Goal: Task Accomplishment & Management: Manage account settings

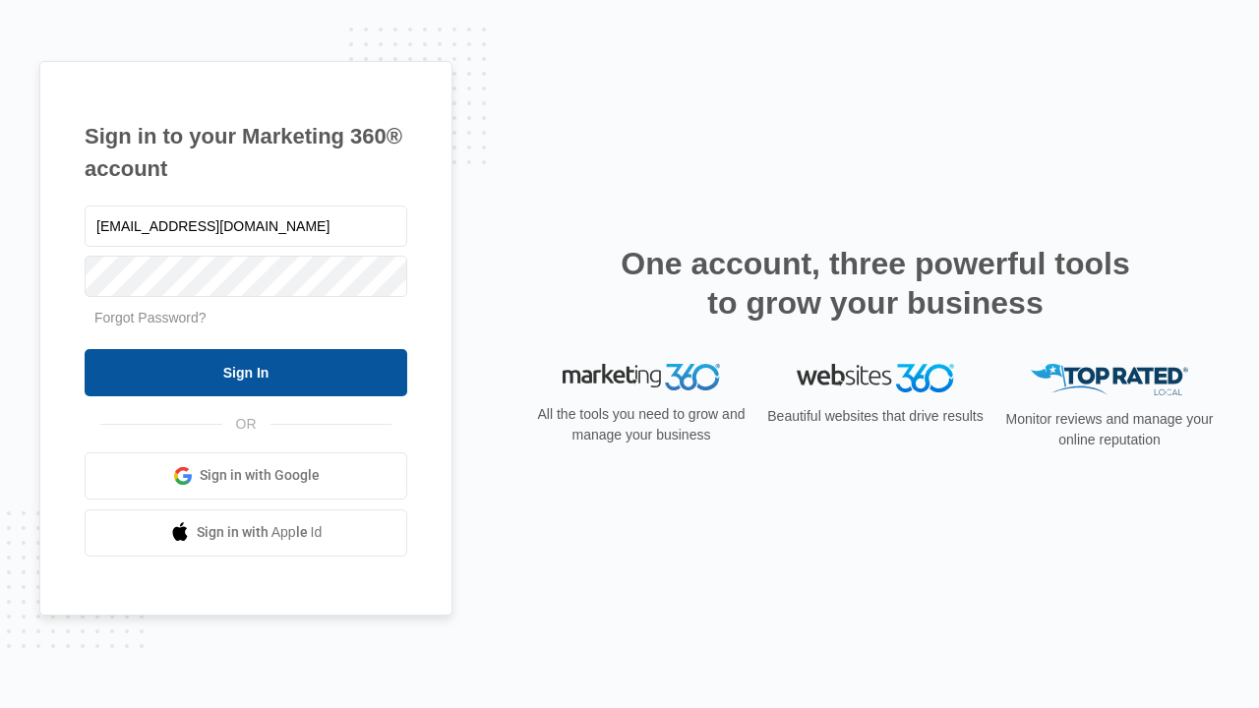
click at [246, 372] on input "Sign In" at bounding box center [246, 372] width 323 height 47
